Goal: Task Accomplishment & Management: Complete application form

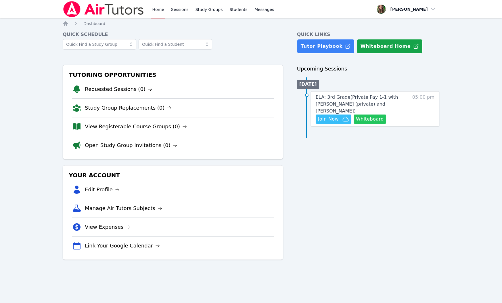
click at [368, 114] on button "Whiteboard" at bounding box center [370, 118] width 32 height 9
click at [375, 98] on span "ELA: 3rd Grade ( Private Pay 1-1 with Owen Logan (private) and Melissa Hammer )" at bounding box center [357, 103] width 82 height 19
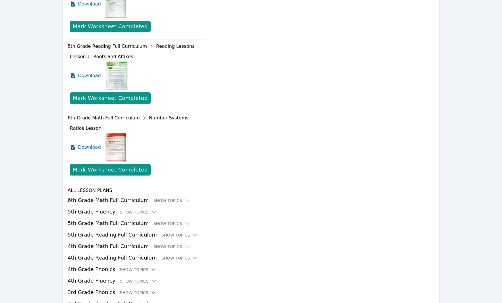
scroll to position [886, 0]
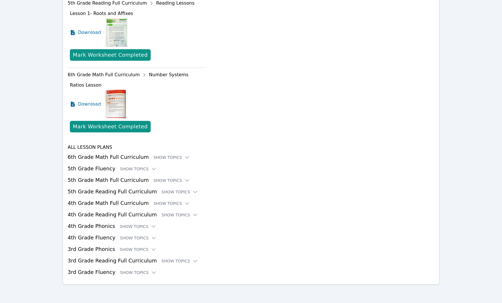
drag, startPoint x: 127, startPoint y: 239, endPoint x: 103, endPoint y: 235, distance: 24.6
click at [103, 235] on h3 "4th Grade Fluency Show Topics" at bounding box center [251, 237] width 367 height 8
click at [126, 226] on div "Show Topics" at bounding box center [138, 226] width 37 height 6
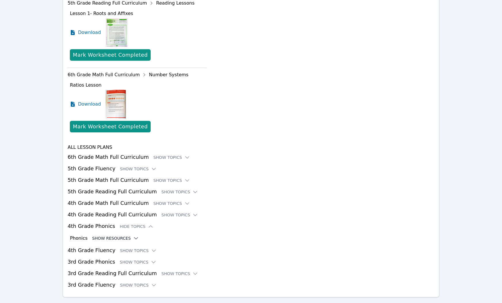
click at [118, 239] on button "Show Resources" at bounding box center [115, 238] width 47 height 6
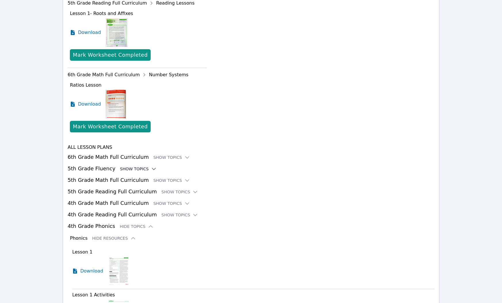
click at [125, 169] on div "Show Topics" at bounding box center [138, 169] width 37 height 6
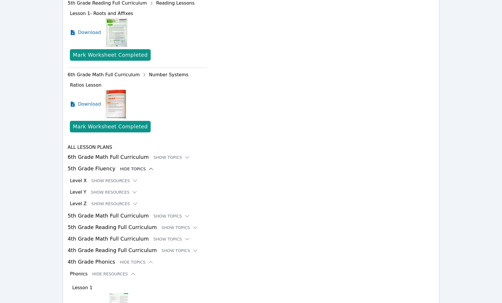
click at [125, 169] on div "Hide Topics" at bounding box center [137, 169] width 34 height 6
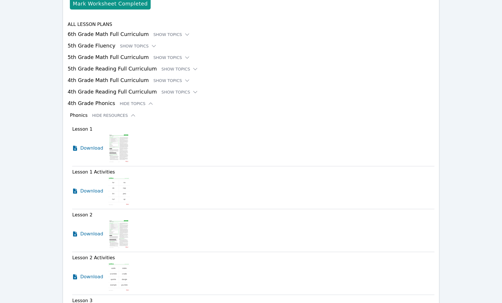
scroll to position [1008, 0]
click at [102, 118] on button "Hide Resources" at bounding box center [114, 116] width 44 height 6
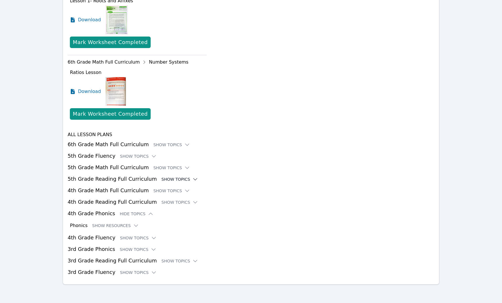
click at [167, 179] on div "Show Topics" at bounding box center [180, 179] width 37 height 6
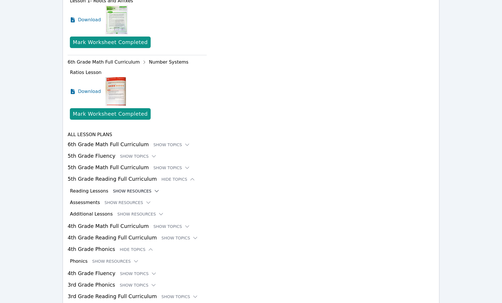
click at [141, 192] on button "Show Resources" at bounding box center [136, 191] width 47 height 6
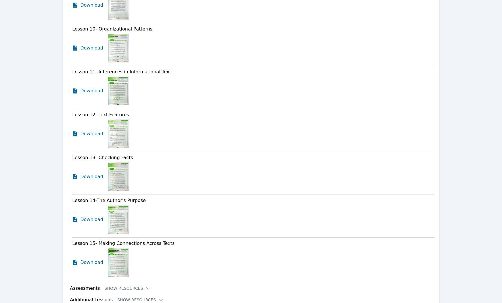
scroll to position [1477, 0]
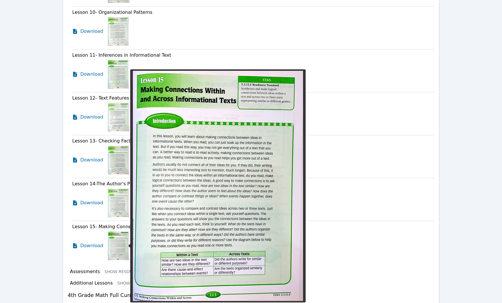
click at [113, 250] on img at bounding box center [118, 245] width 21 height 29
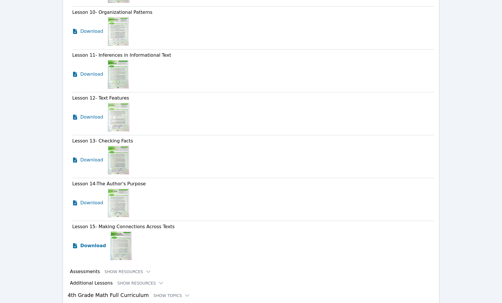
click at [88, 244] on span "Download" at bounding box center [93, 245] width 26 height 7
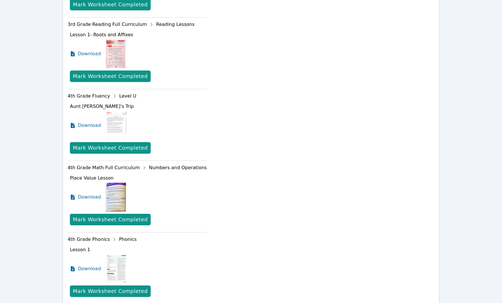
scroll to position [0, 0]
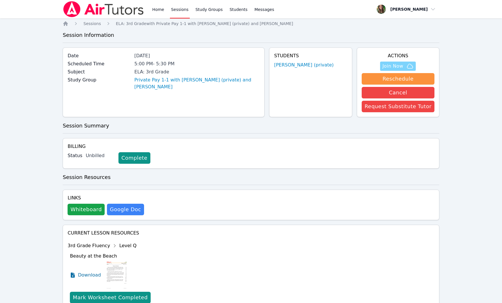
click at [398, 66] on span "Join Now" at bounding box center [392, 66] width 21 height 7
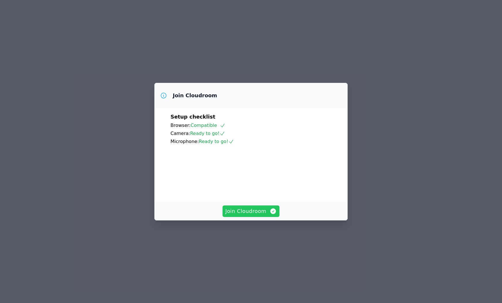
click at [250, 215] on span "Join Cloudroom" at bounding box center [250, 211] width 51 height 8
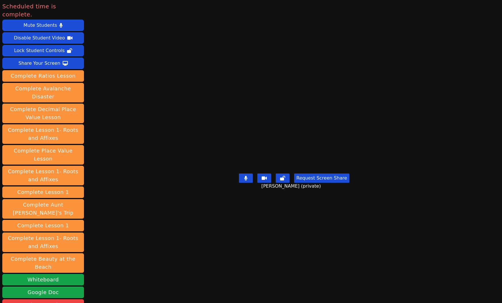
scroll to position [55, 0]
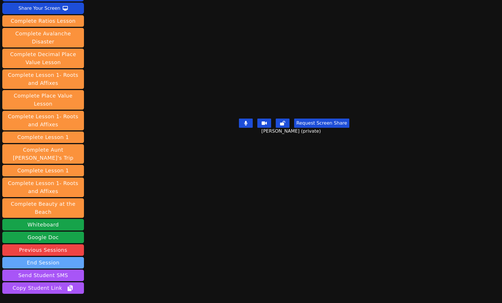
click at [31, 257] on button "End Session" at bounding box center [43, 262] width 82 height 11
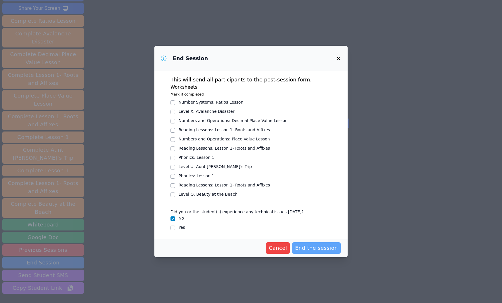
click at [318, 245] on span "End the session" at bounding box center [316, 248] width 43 height 8
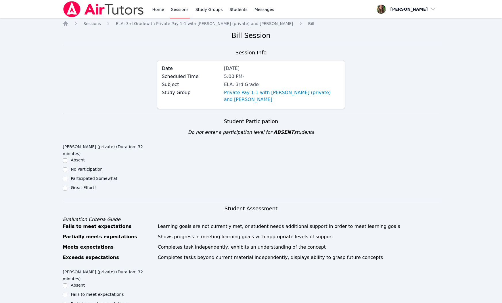
click at [63, 186] on div "[PERSON_NAME] (private) (Duration: 32 minutes) Absent No Participation Particip…" at bounding box center [110, 169] width 94 height 56
click at [64, 186] on input "Great Effort!" at bounding box center [65, 188] width 5 height 5
checkbox input "true"
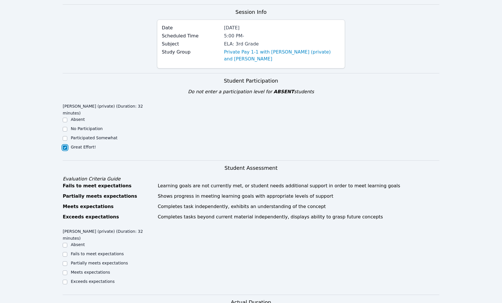
scroll to position [46, 0]
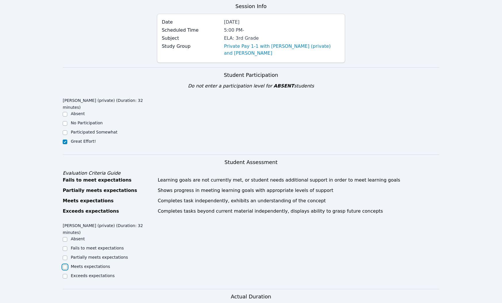
click at [66, 264] on input "Meets expectations" at bounding box center [65, 266] width 5 height 5
checkbox input "true"
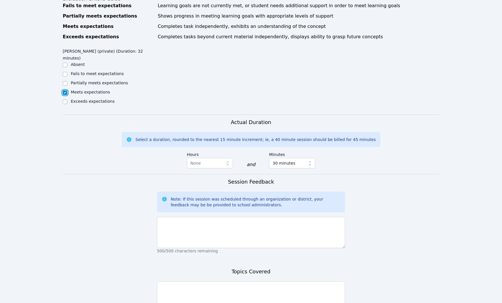
scroll to position [221, 0]
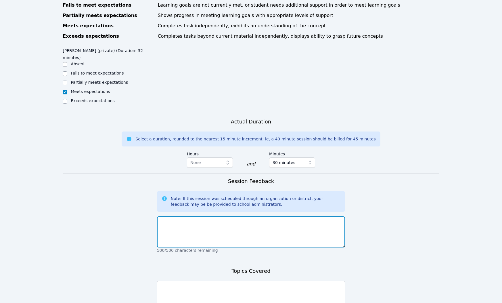
click at [168, 216] on textarea at bounding box center [251, 231] width 188 height 31
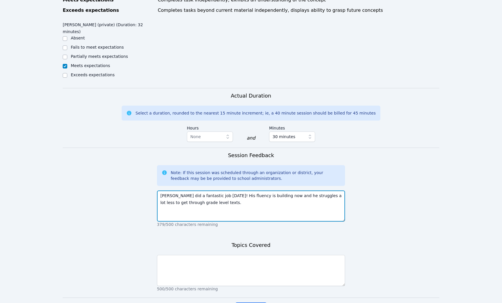
scroll to position [247, 0]
type textarea "[PERSON_NAME] did a fantastic job [DATE]! His fluency is building now and he st…"
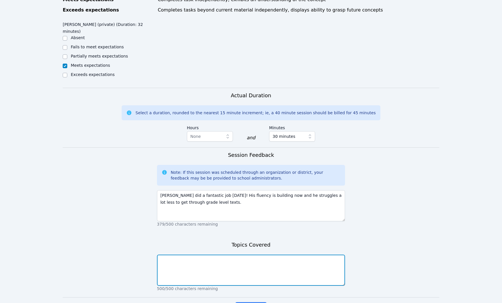
click at [193, 254] on textarea at bounding box center [251, 269] width 188 height 31
type textarea "Fluency and connecting informational texts"
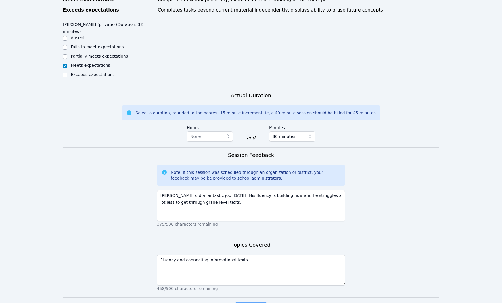
click at [251, 302] on span "Complete" at bounding box center [251, 307] width 26 height 8
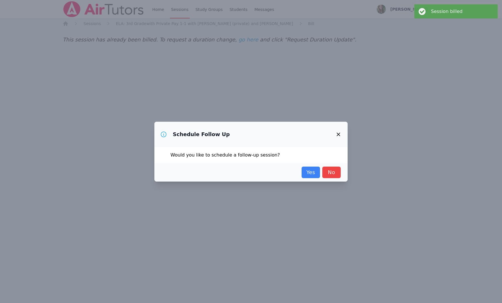
scroll to position [0, 0]
click at [312, 170] on link "Yes" at bounding box center [310, 171] width 18 height 11
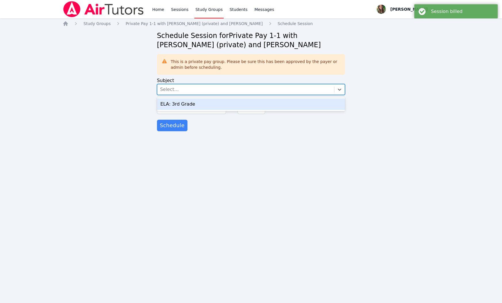
click at [223, 93] on div "Select..." at bounding box center [245, 89] width 177 height 10
click at [218, 109] on div "ELA: 3rd Grade" at bounding box center [251, 103] width 188 height 11
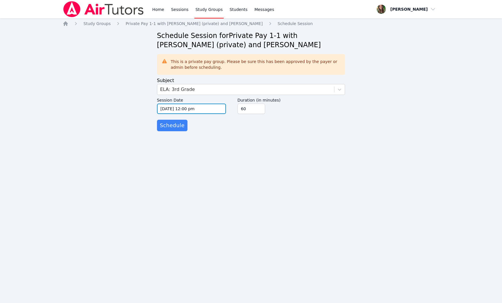
click at [179, 110] on input "[DATE] 12:00 pm" at bounding box center [191, 108] width 69 height 10
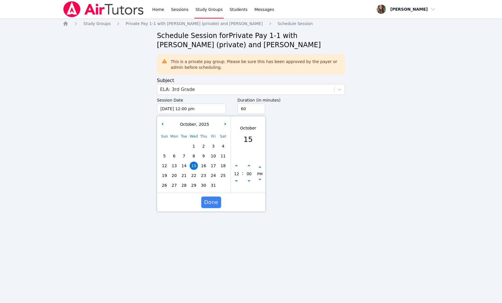
click at [163, 172] on span "19" at bounding box center [164, 175] width 8 height 8
click at [231, 166] on div "12" at bounding box center [236, 173] width 11 height 21
click at [236, 166] on icon "button" at bounding box center [236, 166] width 2 height 2
type input "[DATE] 01:00 pm"
type input "01"
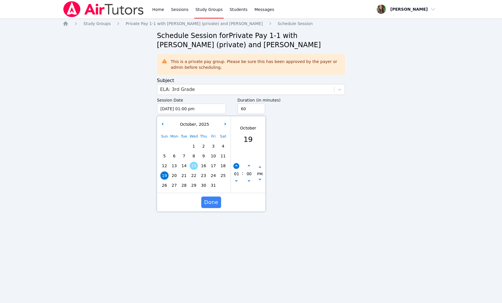
click at [236, 166] on icon "button" at bounding box center [236, 166] width 2 height 2
type input "[DATE] 02:00 pm"
type input "02"
click at [211, 202] on span "Done" at bounding box center [211, 202] width 14 height 8
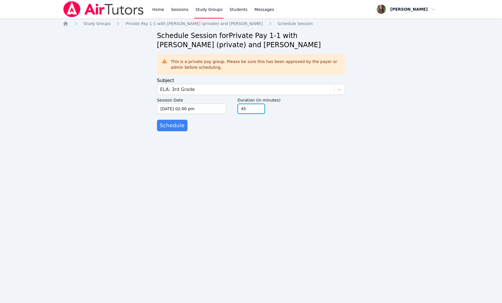
click at [259, 111] on input "45" at bounding box center [251, 108] width 28 height 10
type input "30"
click at [259, 111] on input "30" at bounding box center [251, 108] width 28 height 10
click at [168, 127] on span "Schedule" at bounding box center [172, 125] width 25 height 8
